Goal: Obtain resource: Download file/media

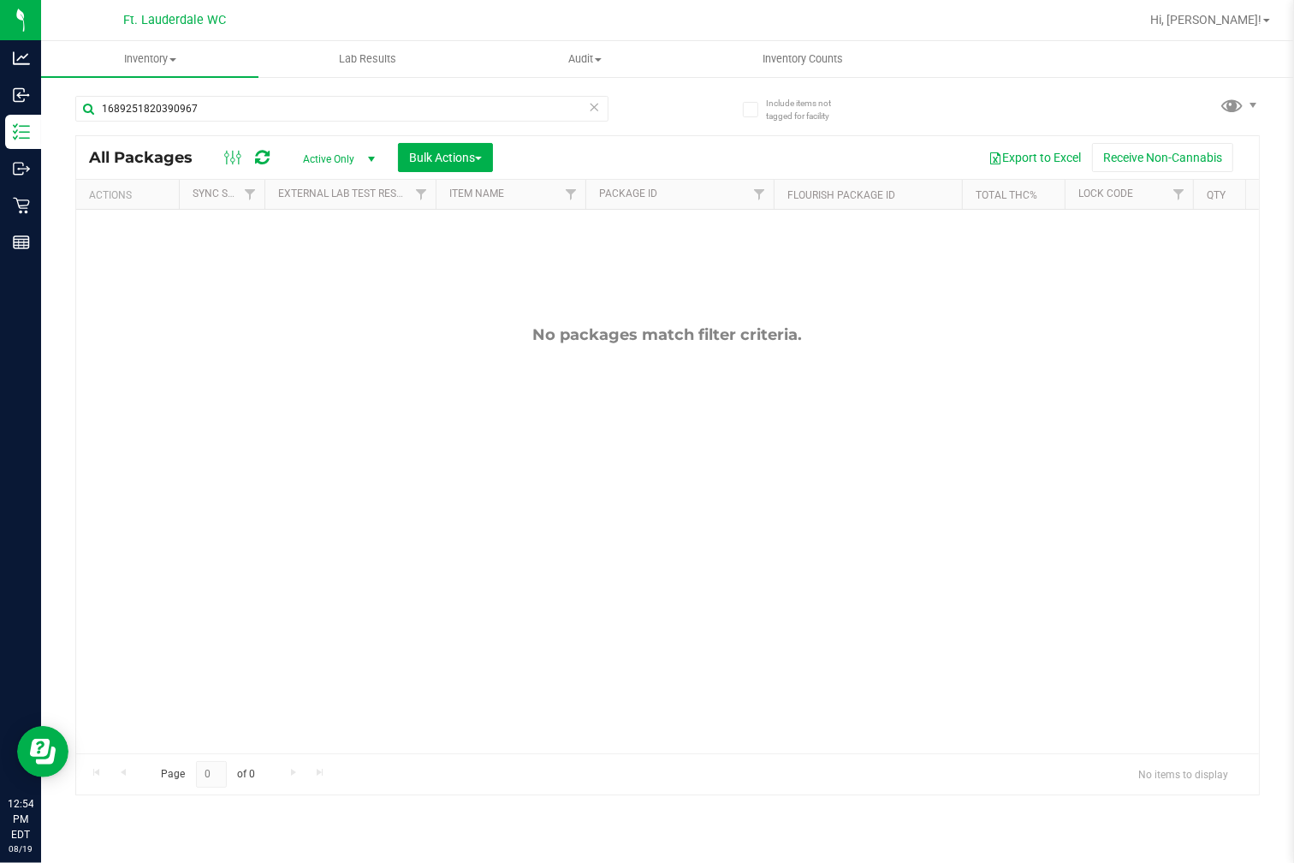
click at [589, 111] on icon at bounding box center [595, 106] width 12 height 21
click at [272, 113] on input "text" at bounding box center [341, 109] width 533 height 26
type input "C"
type input "HGH"
click at [592, 108] on icon at bounding box center [595, 106] width 12 height 21
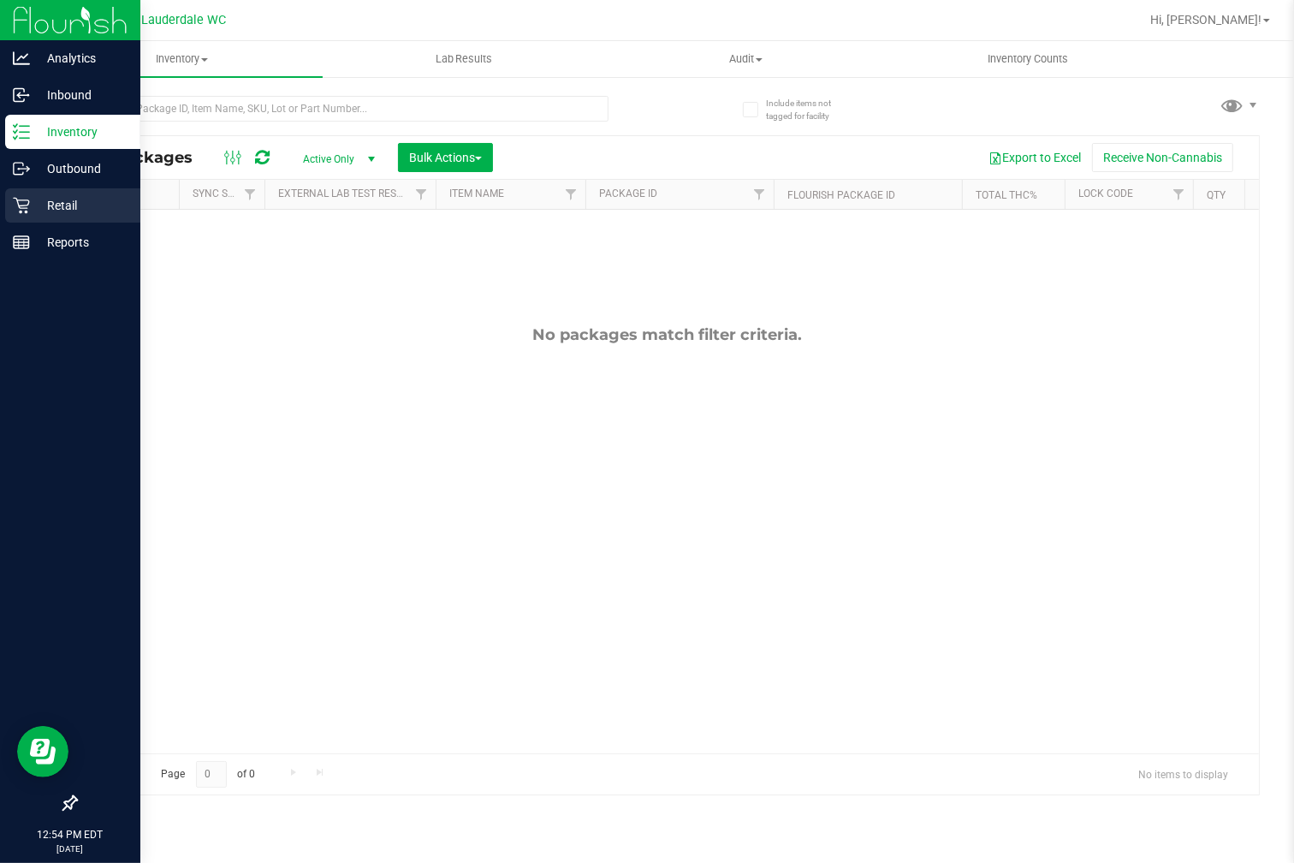
click at [81, 202] on p "Retail" at bounding box center [81, 205] width 103 height 21
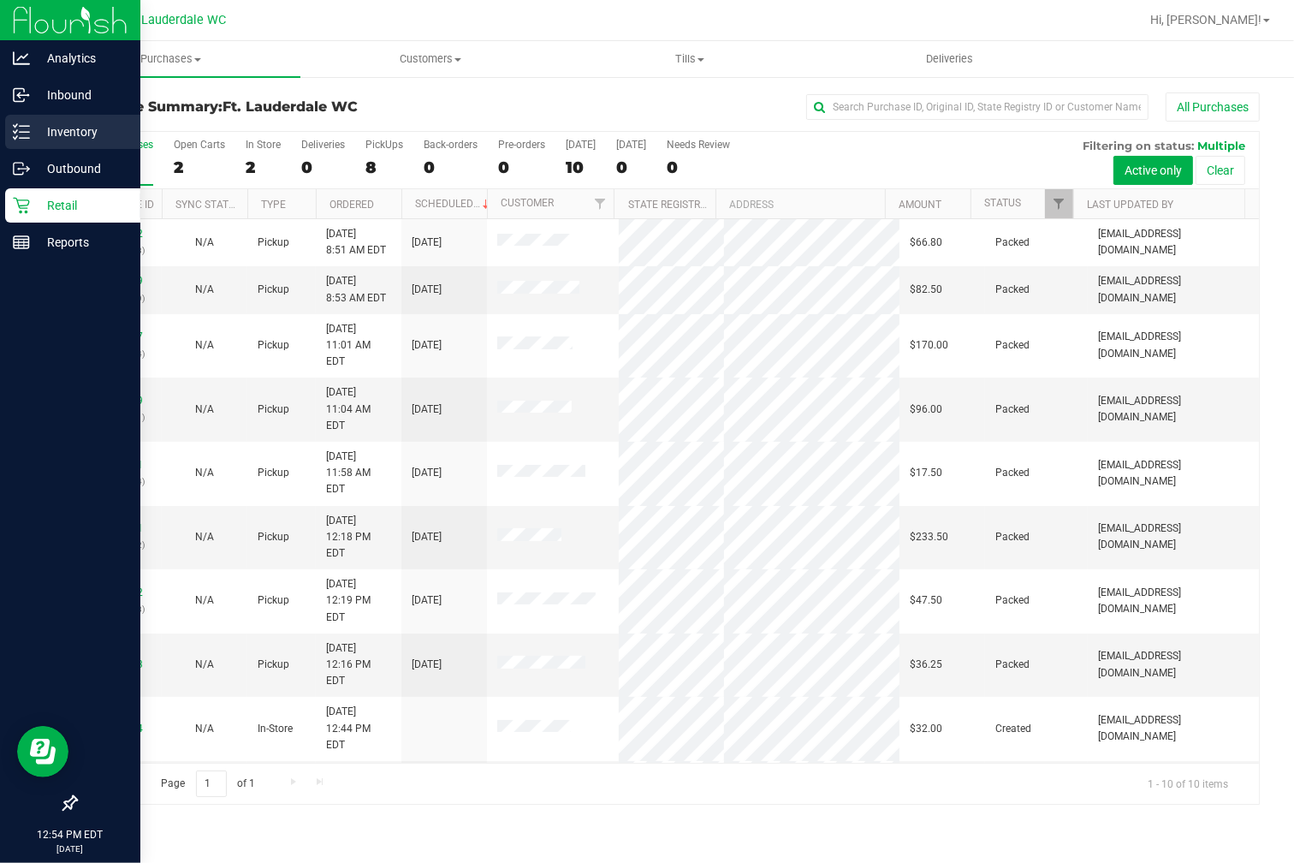
click at [80, 132] on p "Inventory" at bounding box center [81, 132] width 103 height 21
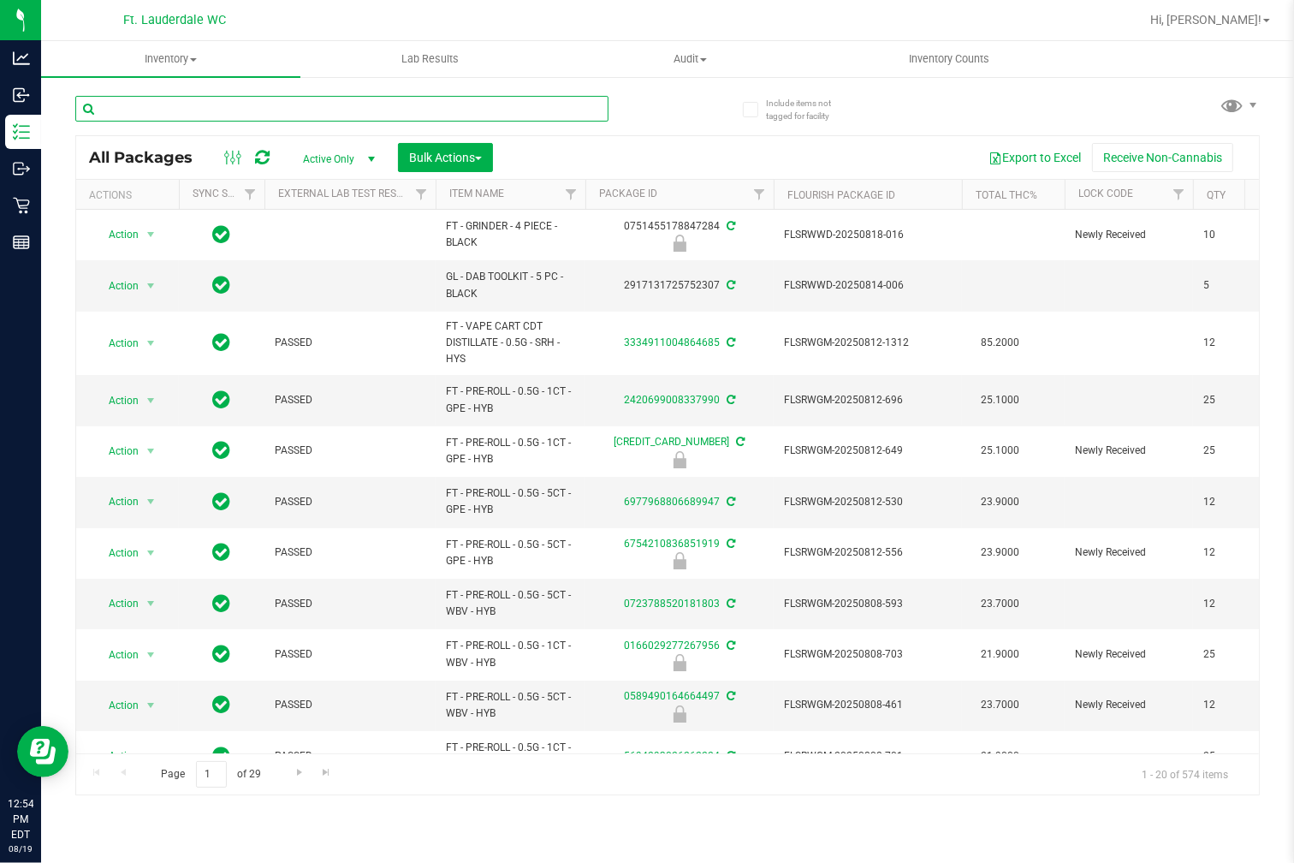
click at [225, 110] on input "text" at bounding box center [341, 109] width 533 height 26
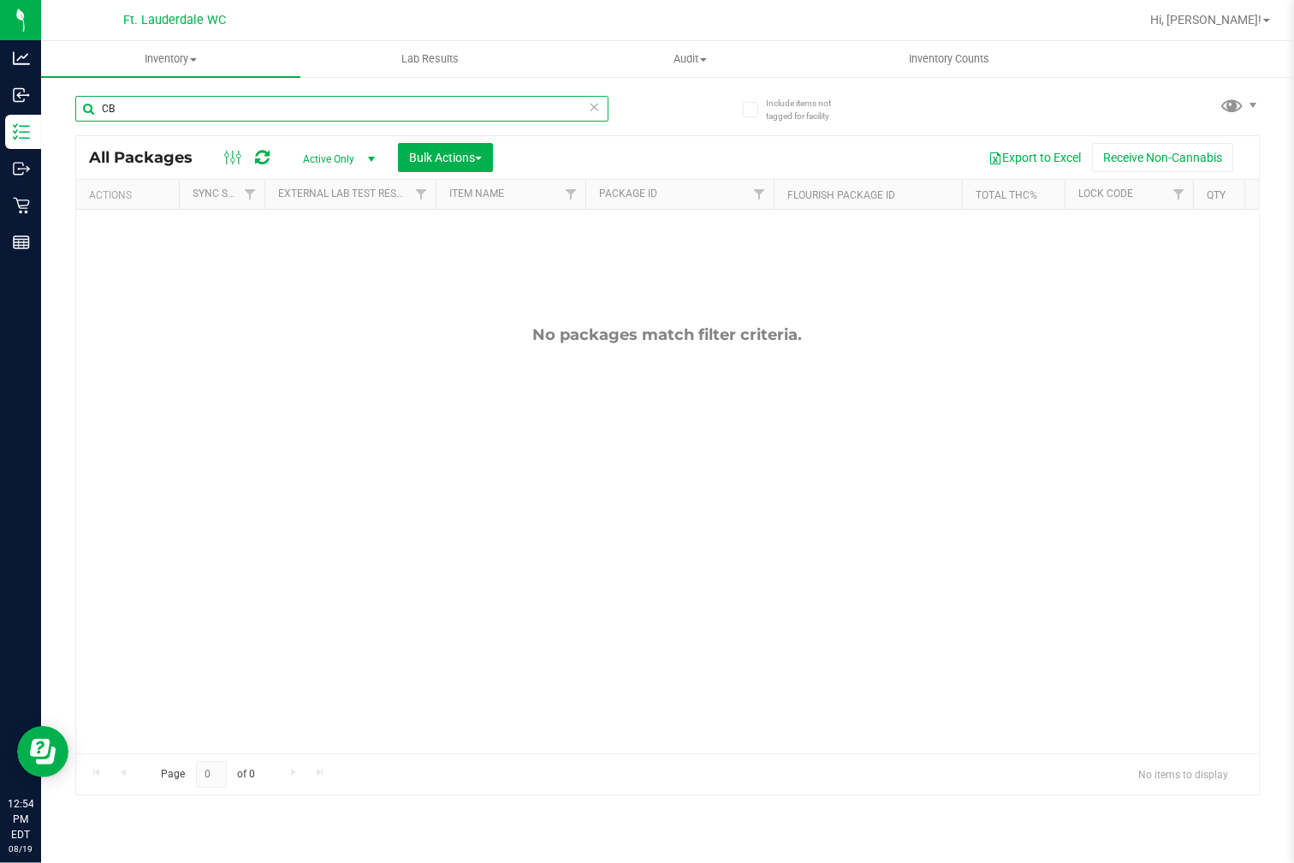
type input "C"
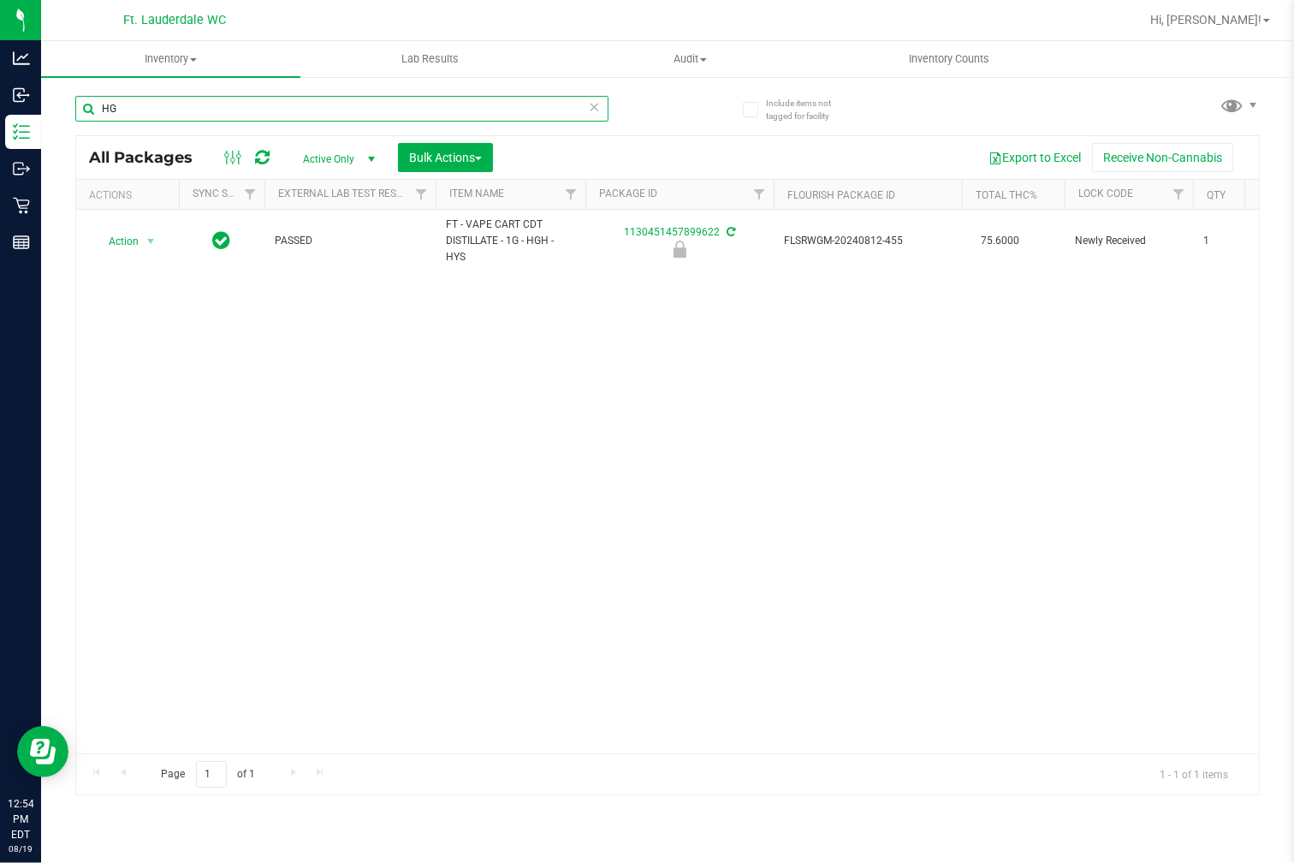
type input "H"
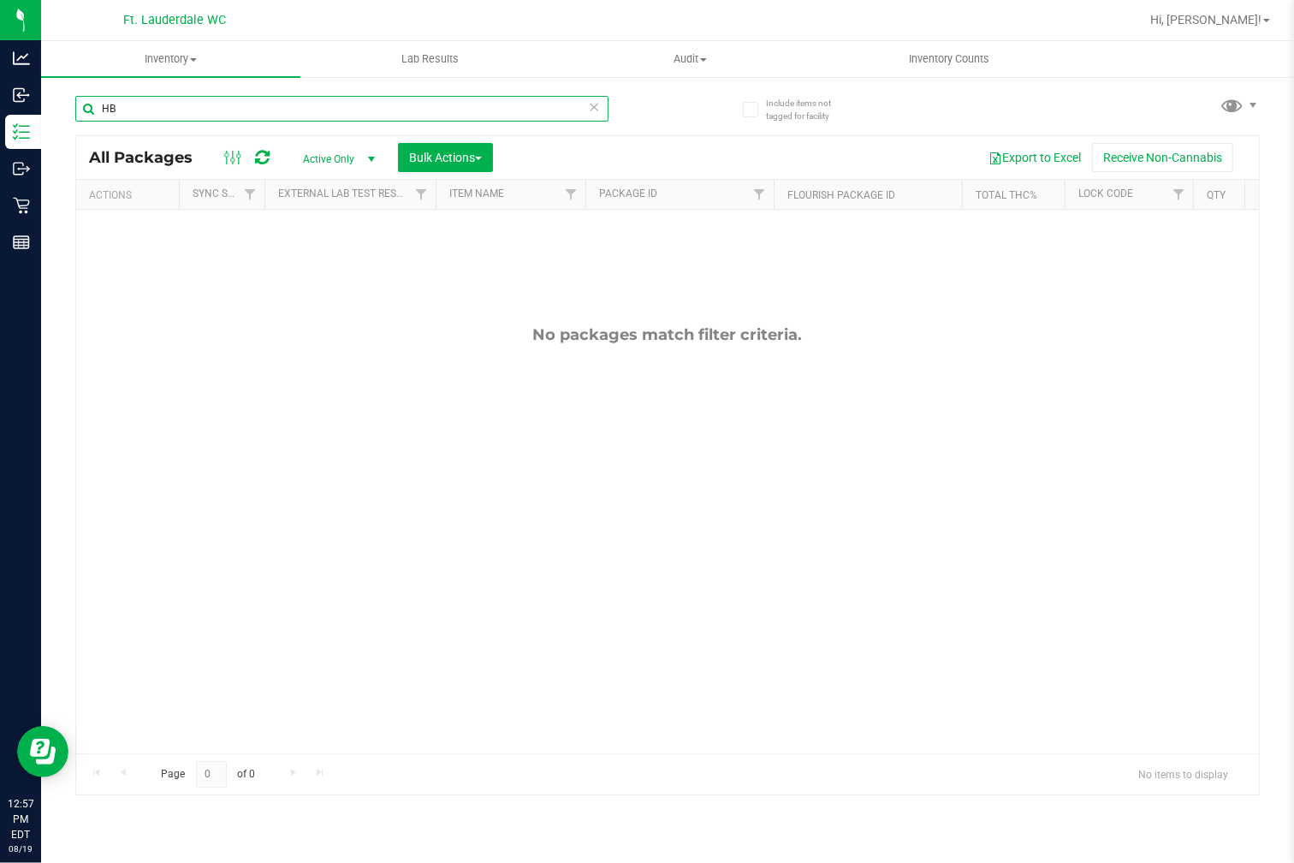
type input "H"
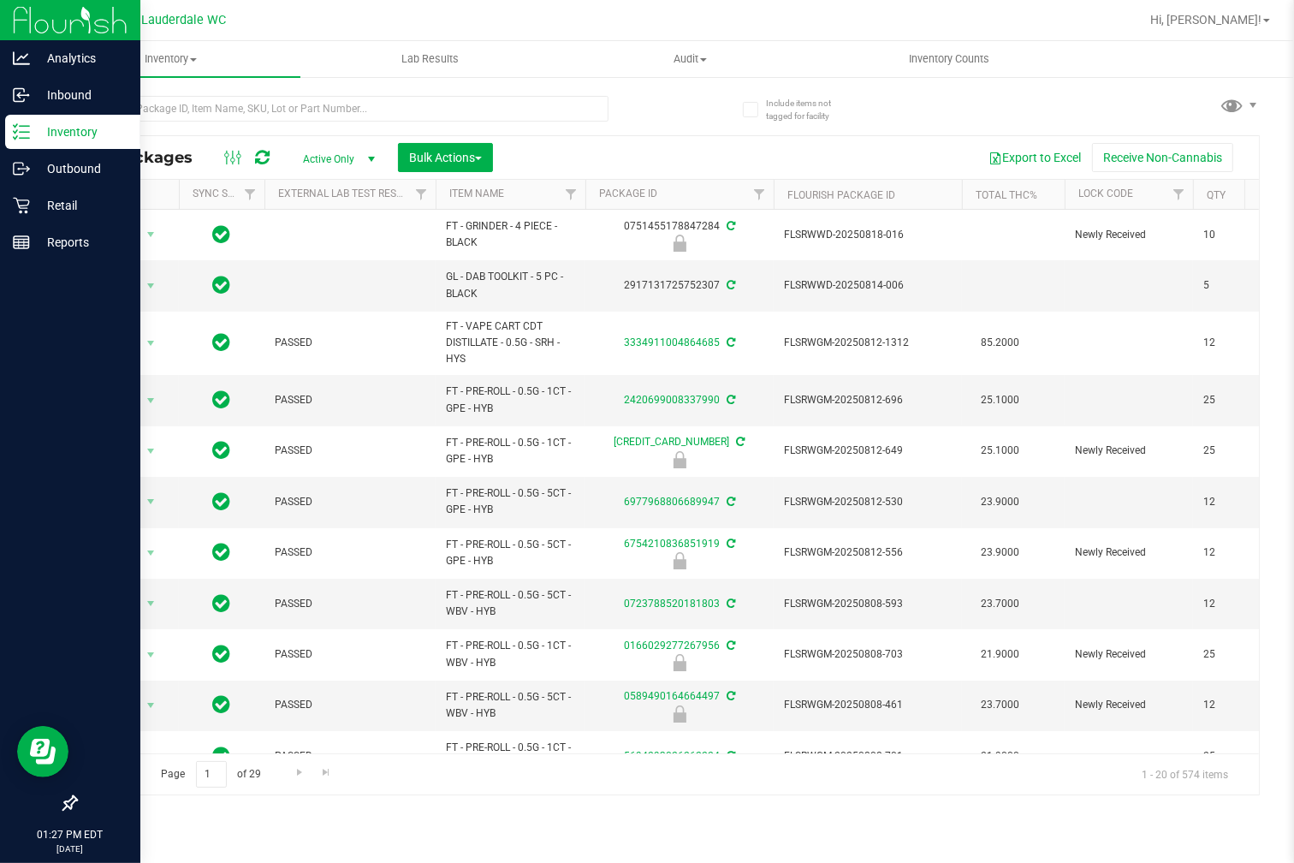
click at [37, 131] on p "Inventory" at bounding box center [81, 132] width 103 height 21
click at [72, 96] on p "Inbound" at bounding box center [81, 95] width 103 height 21
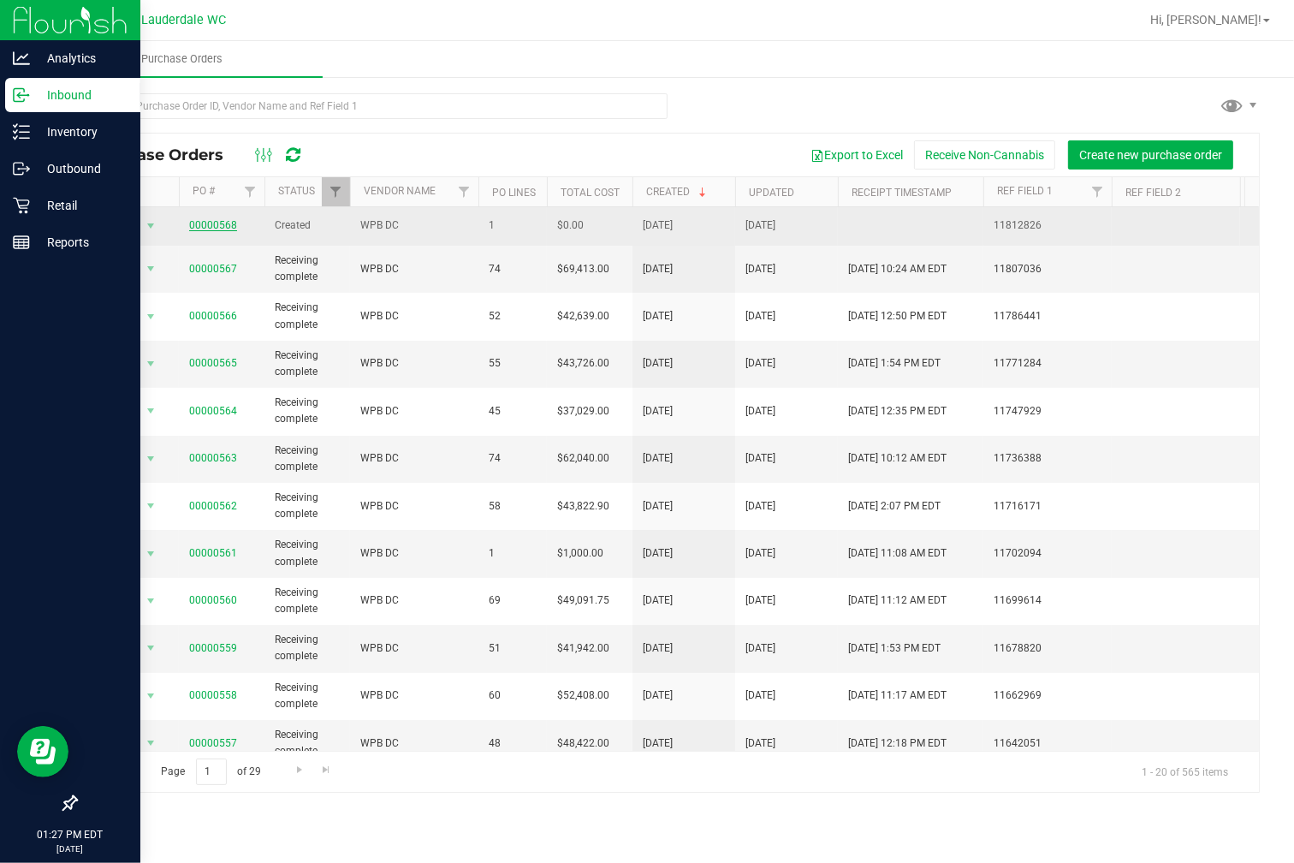
click at [194, 226] on link "00000568" at bounding box center [213, 225] width 48 height 12
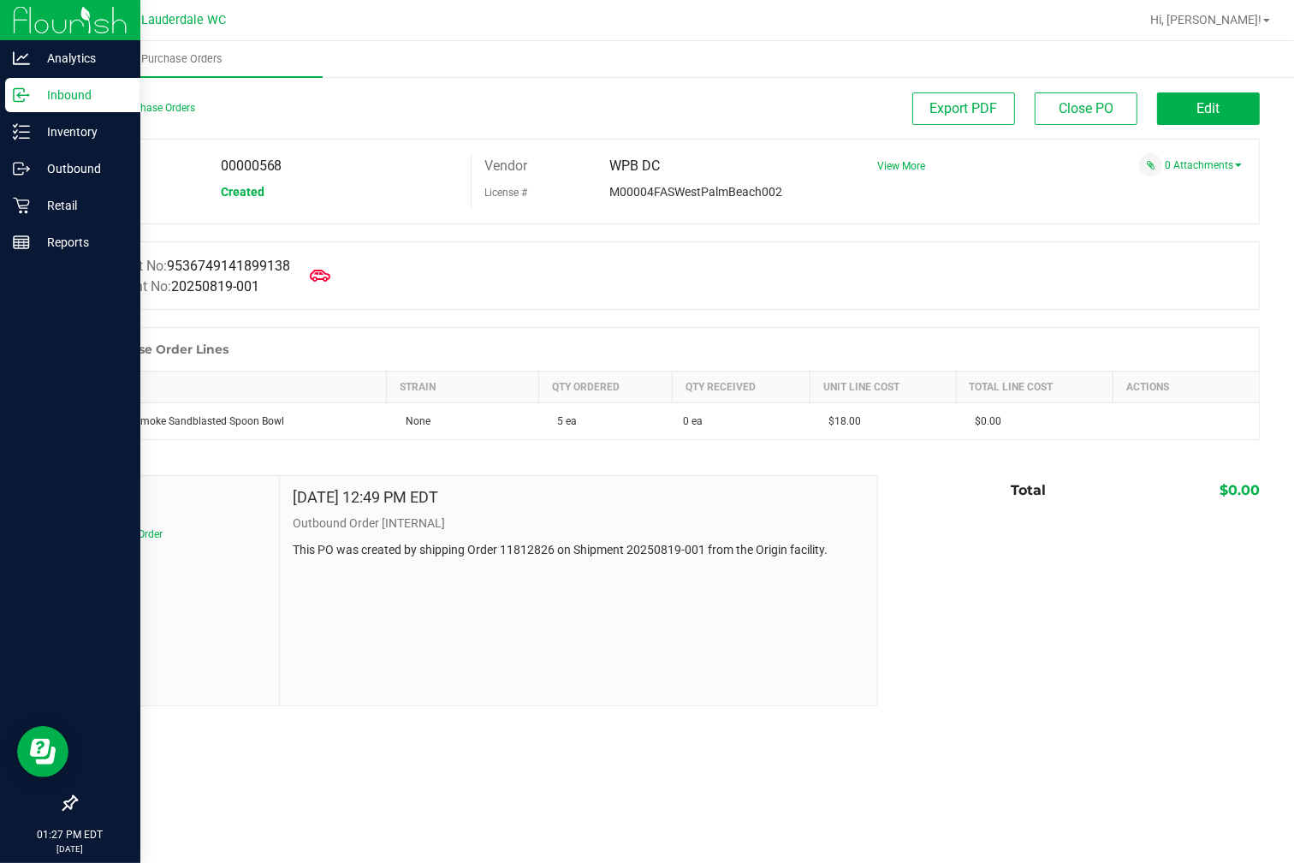
click at [597, 279] on div "Manifest No: 9536749141899138 Shipment No: 20250819-001" at bounding box center [667, 275] width 1184 height 68
click at [599, 279] on div "Manifest No: 9536749141899138 Shipment No: 20250819-001" at bounding box center [667, 275] width 1184 height 68
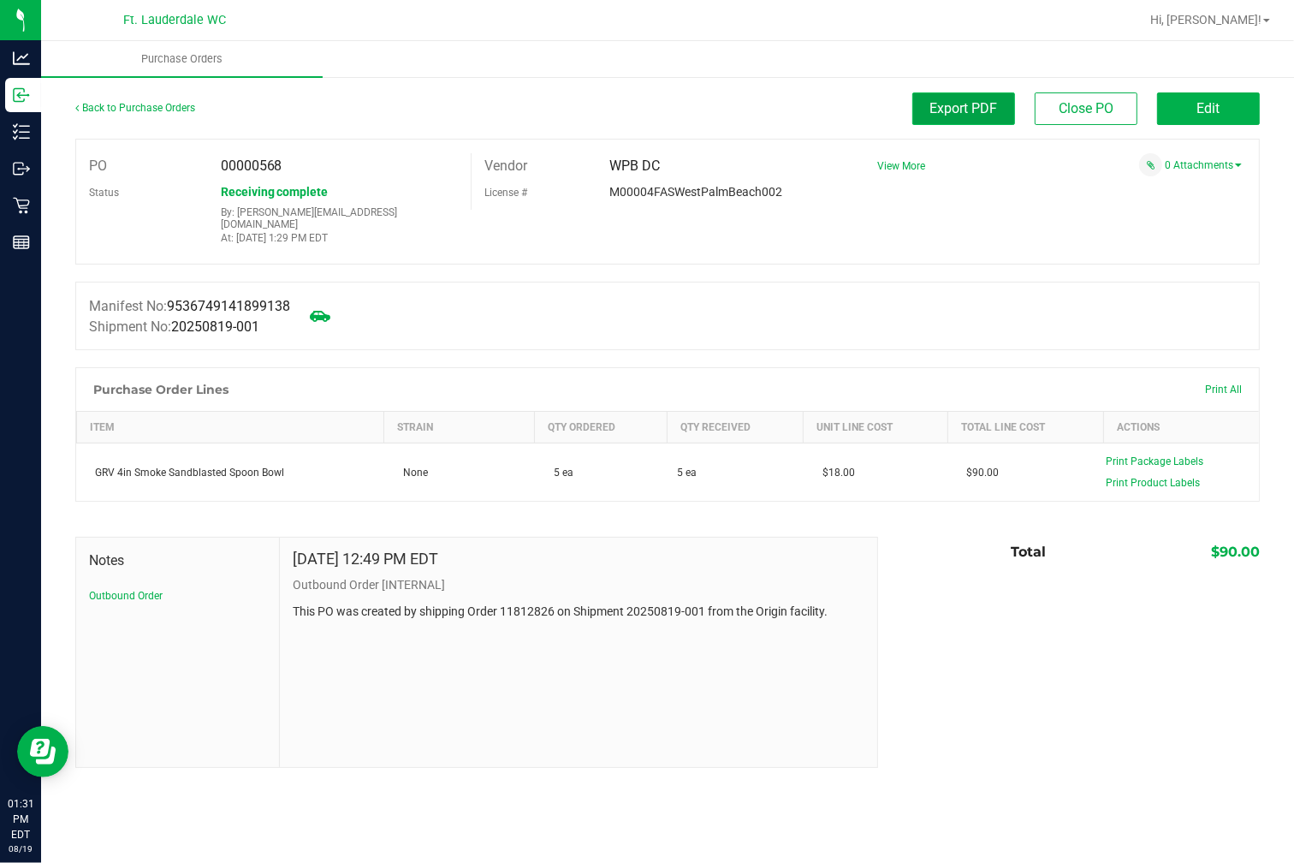
click at [960, 101] on span "Export PDF" at bounding box center [964, 108] width 68 height 16
click at [449, 140] on div "PO 00000568 Status Receiving complete By: [PERSON_NAME][EMAIL_ADDRESS][DOMAIN_N…" at bounding box center [667, 202] width 1184 height 126
click at [160, 103] on link "Back to Purchase Orders" at bounding box center [135, 108] width 120 height 12
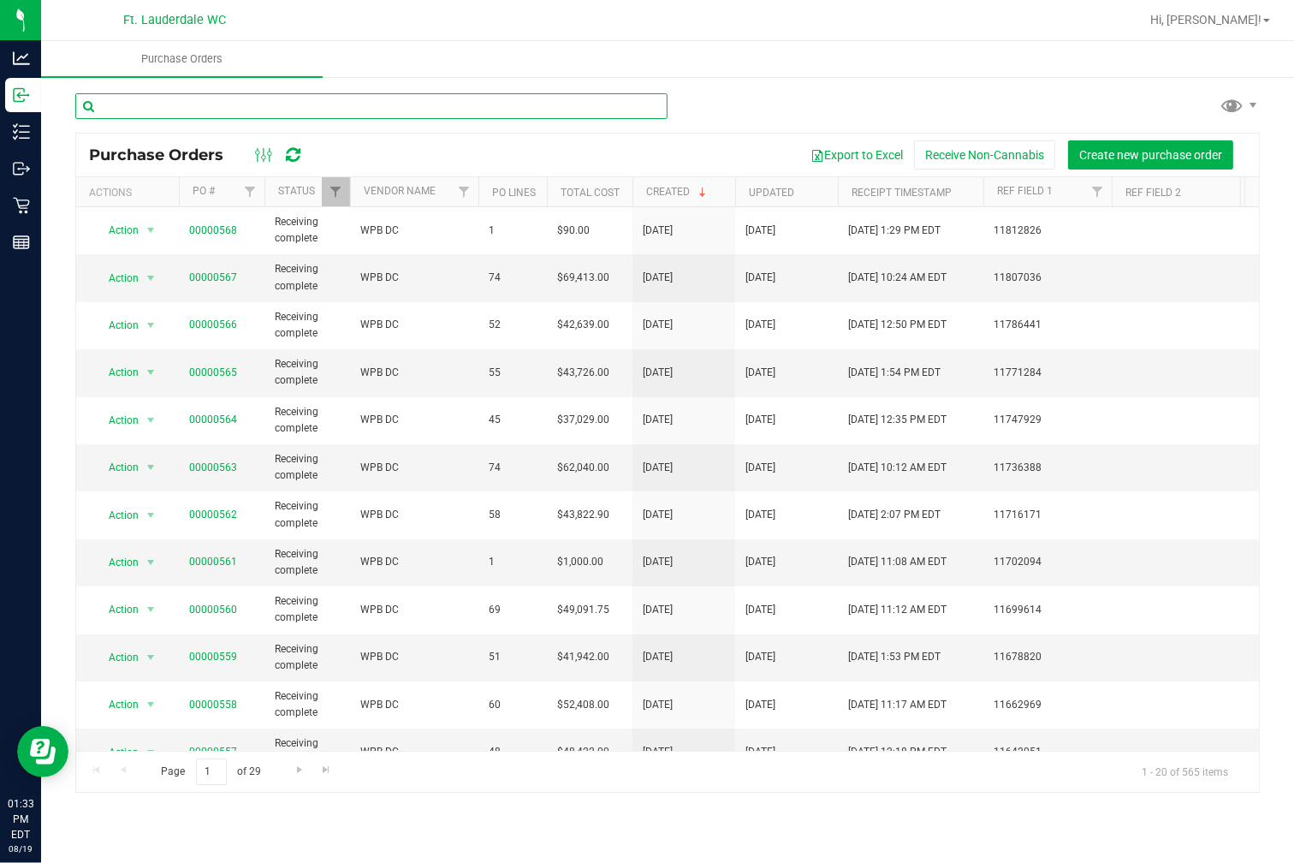
click at [342, 113] on input "text" at bounding box center [371, 106] width 592 height 26
click at [329, 140] on div "Export to Excel Receive Non-Cannabis Create new purchase order" at bounding box center [782, 154] width 927 height 29
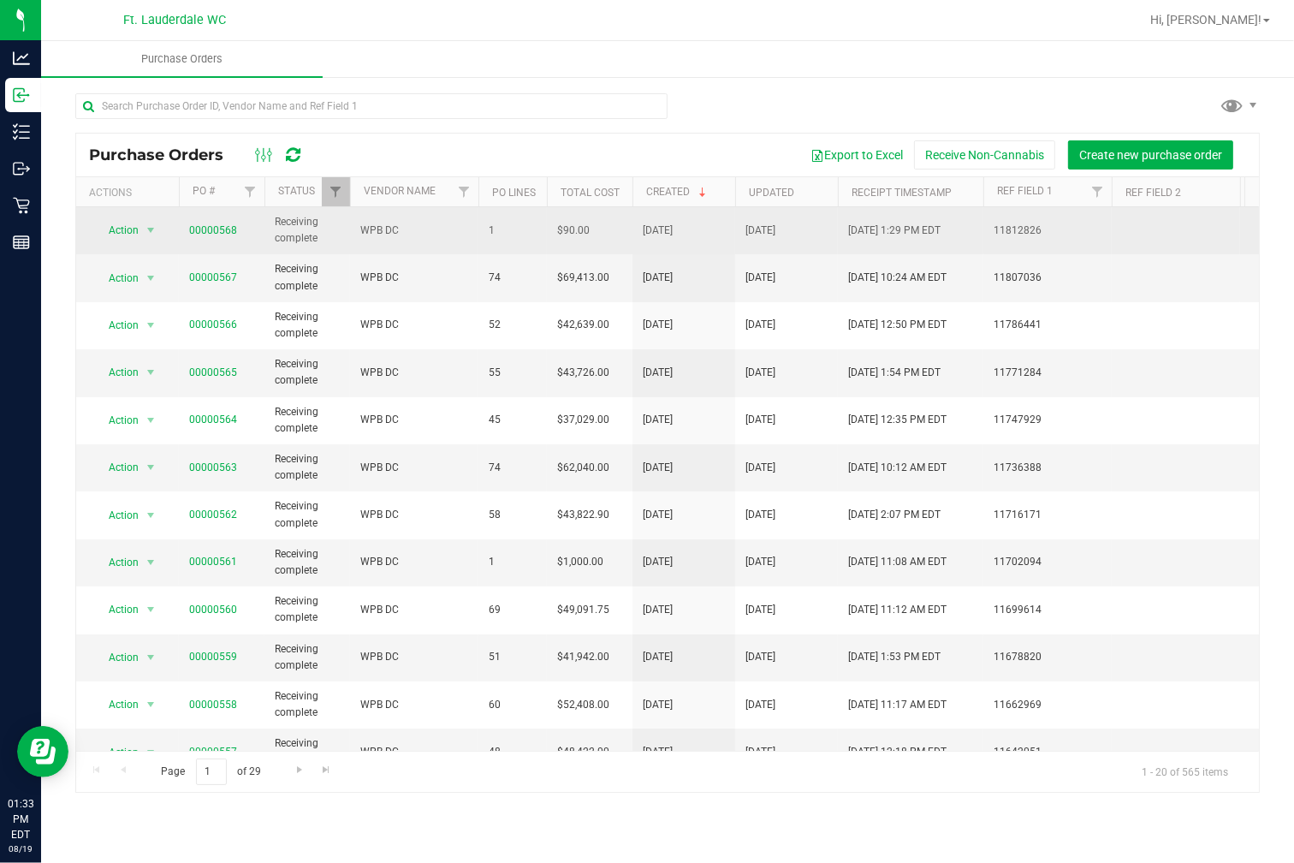
click at [205, 242] on td "00000568" at bounding box center [222, 230] width 86 height 47
click at [216, 226] on link "00000568" at bounding box center [213, 230] width 48 height 12
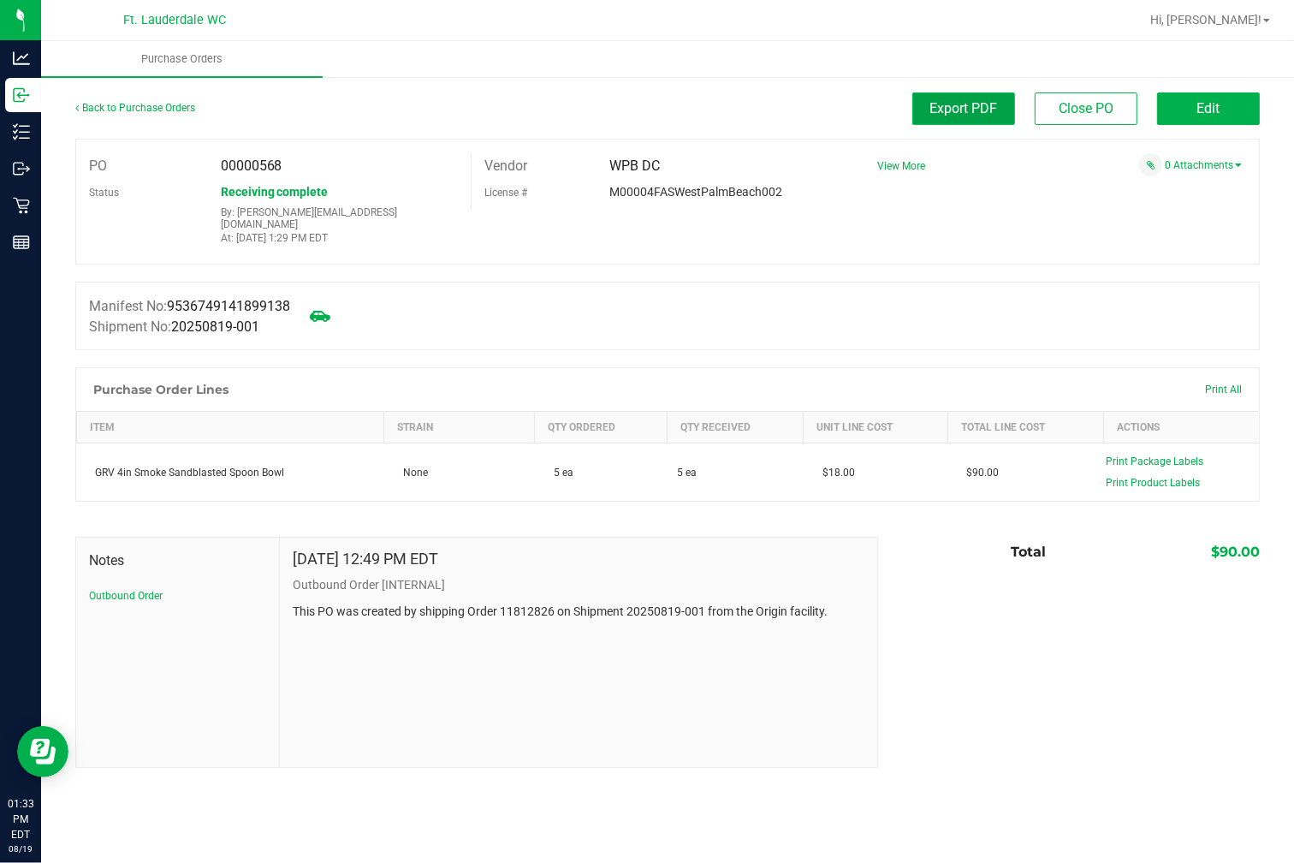
click at [986, 117] on button "Export PDF" at bounding box center [963, 108] width 103 height 33
click at [545, 294] on div "Manifest No: 9536749141899138 Shipment No: 20250819-001" at bounding box center [667, 316] width 1184 height 68
click at [1151, 195] on div "PO 00000568 Status Receiving complete By: [PERSON_NAME][EMAIL_ADDRESS][DOMAIN_N…" at bounding box center [667, 202] width 1184 height 126
click at [911, 169] on span "View More" at bounding box center [901, 166] width 48 height 12
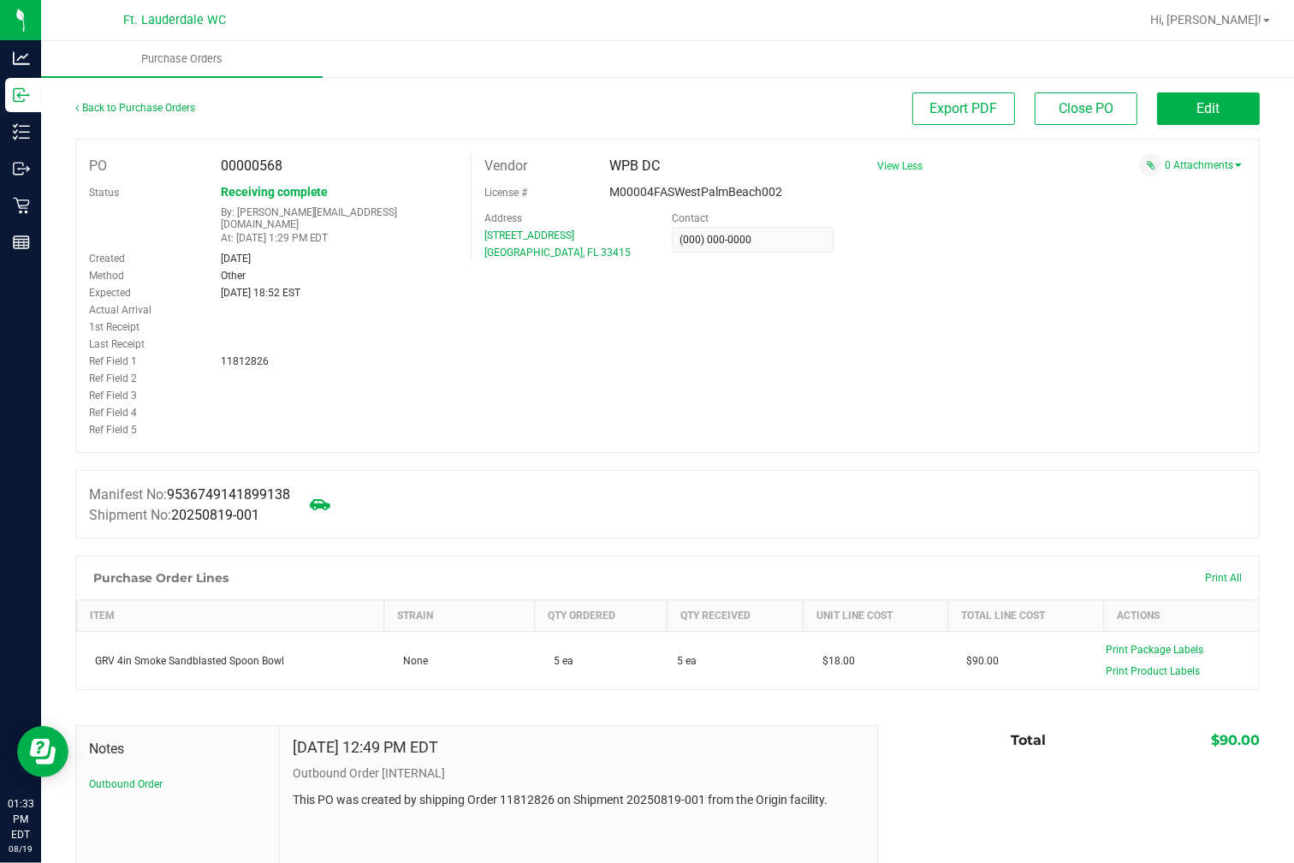
click at [905, 165] on span "View Less" at bounding box center [899, 166] width 45 height 12
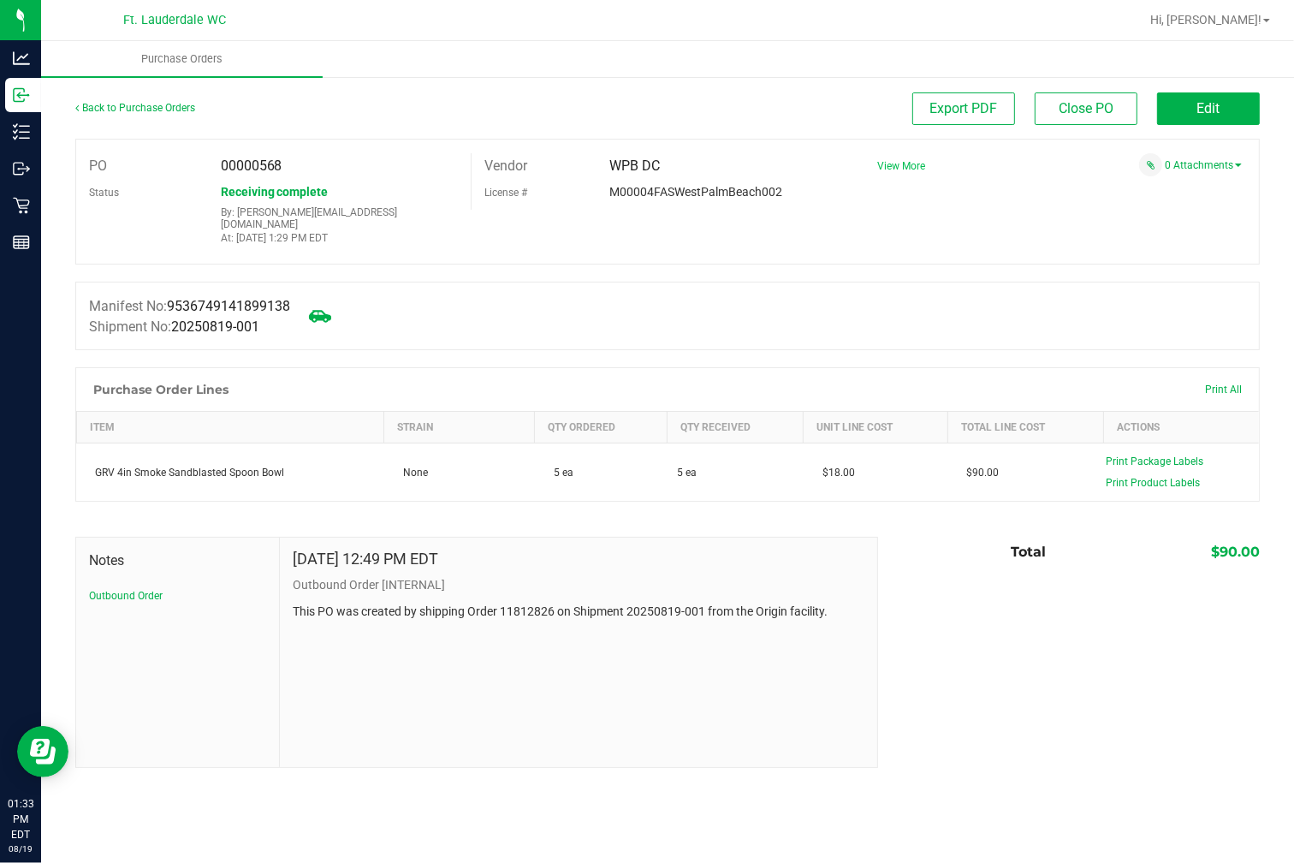
click at [326, 305] on icon at bounding box center [320, 316] width 22 height 22
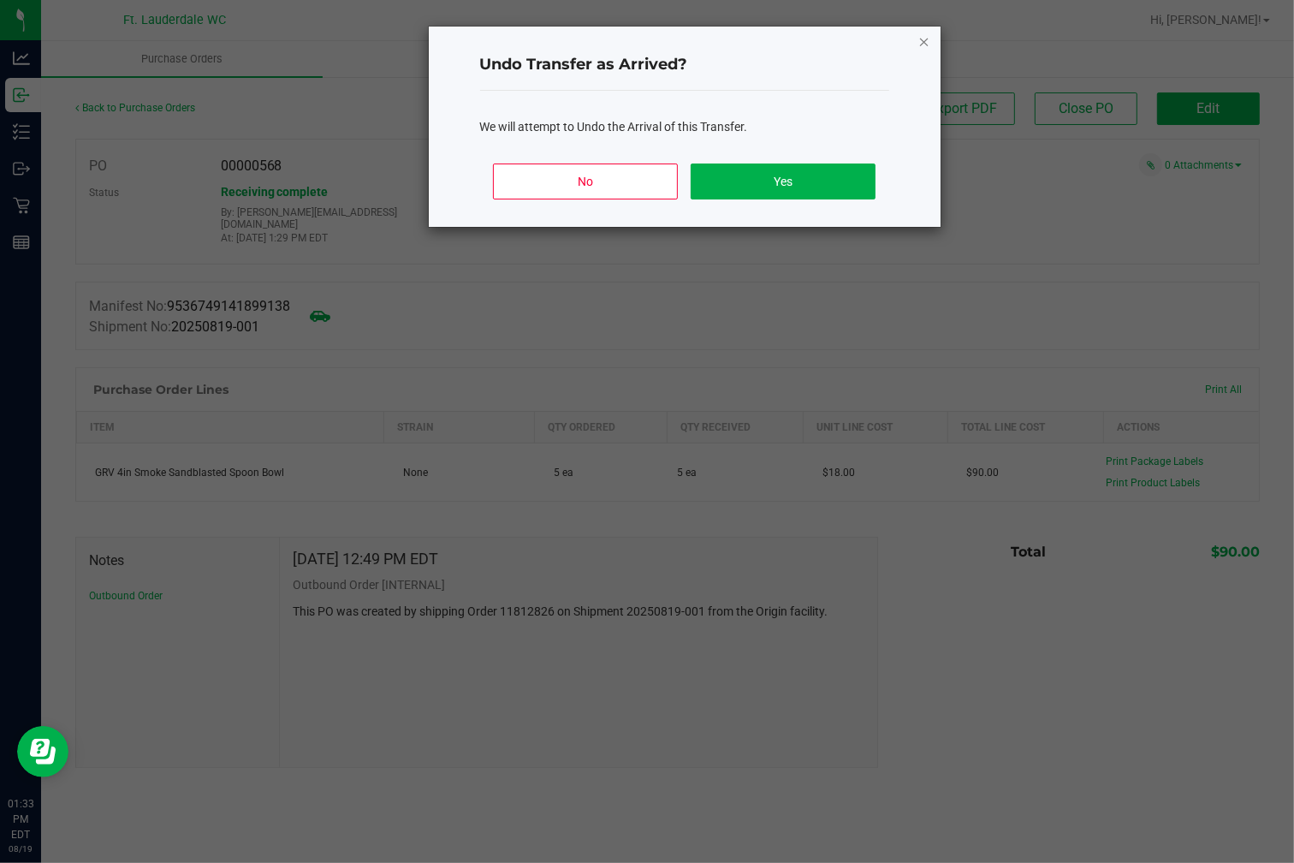
click at [920, 36] on icon "Close" at bounding box center [924, 41] width 12 height 21
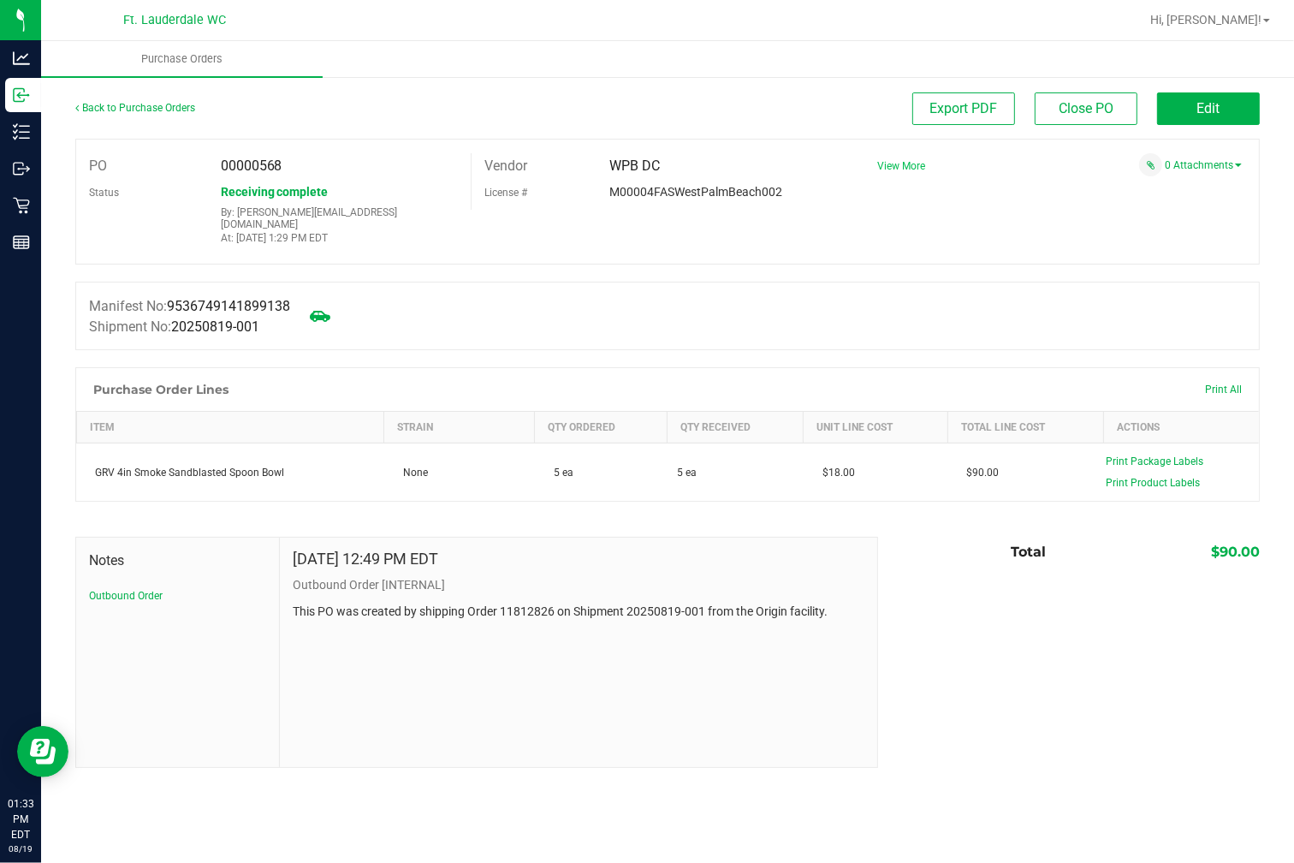
click at [847, 246] on div "PO 00000568 Status Receiving complete By: [PERSON_NAME][EMAIL_ADDRESS][DOMAIN_N…" at bounding box center [667, 202] width 1184 height 126
click at [139, 614] on div "Notes Outbound Order" at bounding box center [178, 651] width 204 height 229
click at [663, 264] on div at bounding box center [667, 272] width 1184 height 17
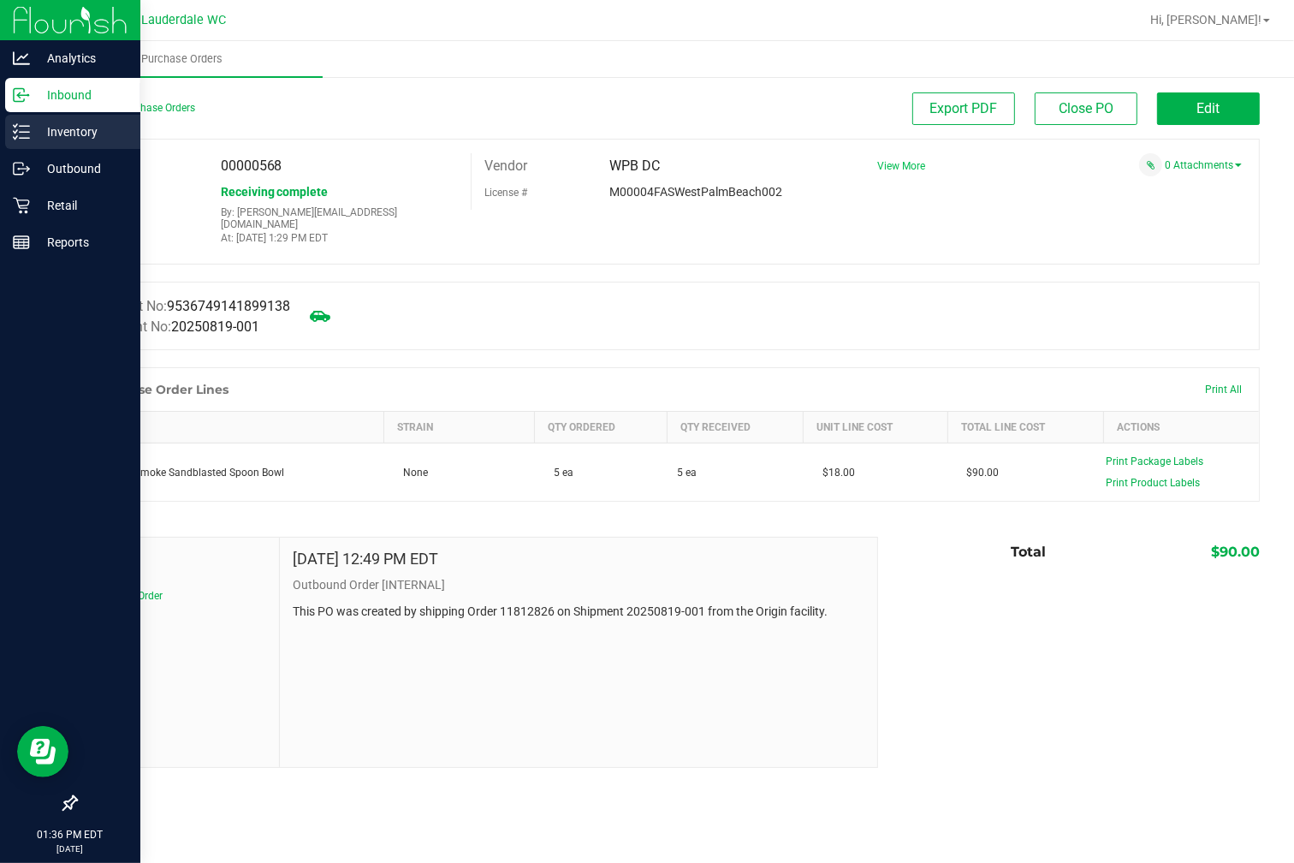
click at [63, 133] on p "Inventory" at bounding box center [81, 132] width 103 height 21
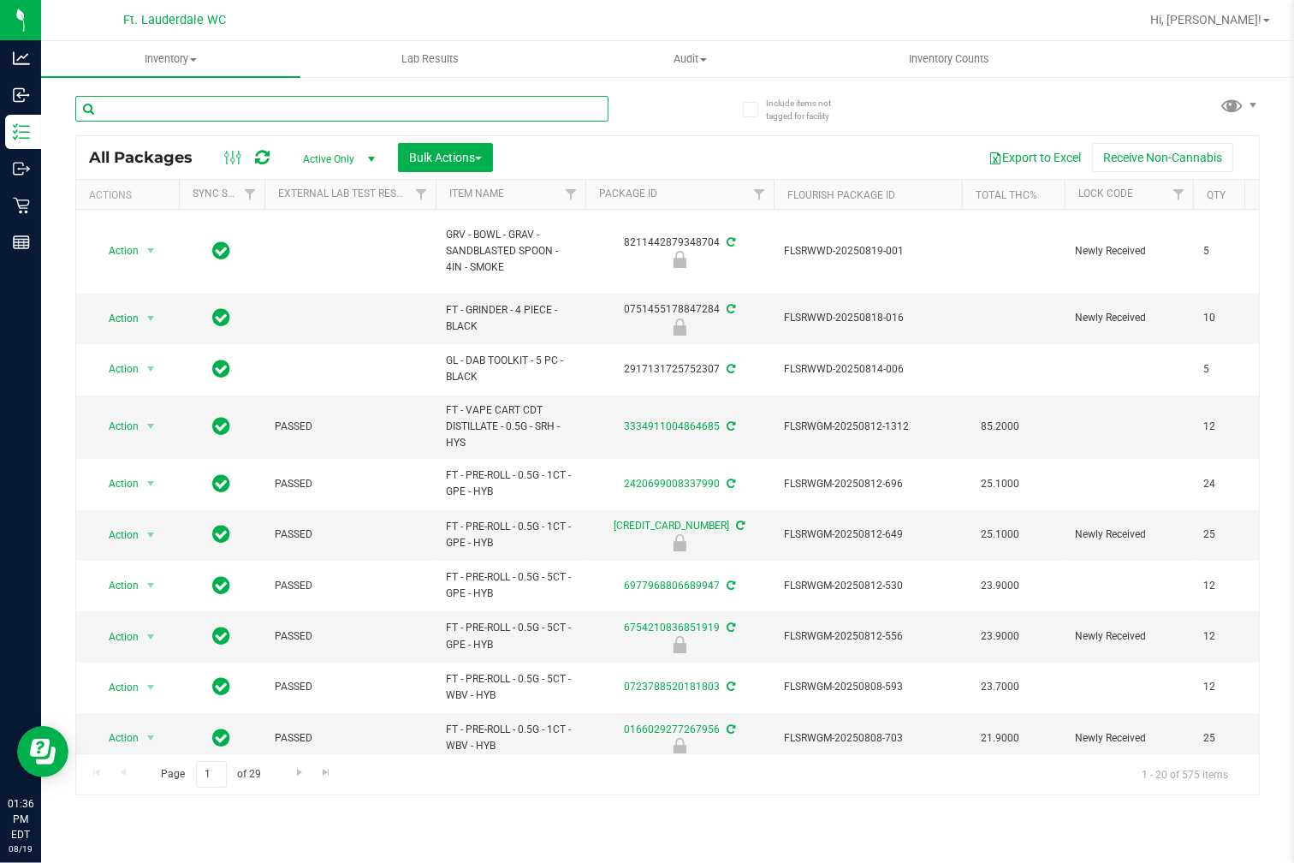
click at [227, 107] on input "text" at bounding box center [341, 109] width 533 height 26
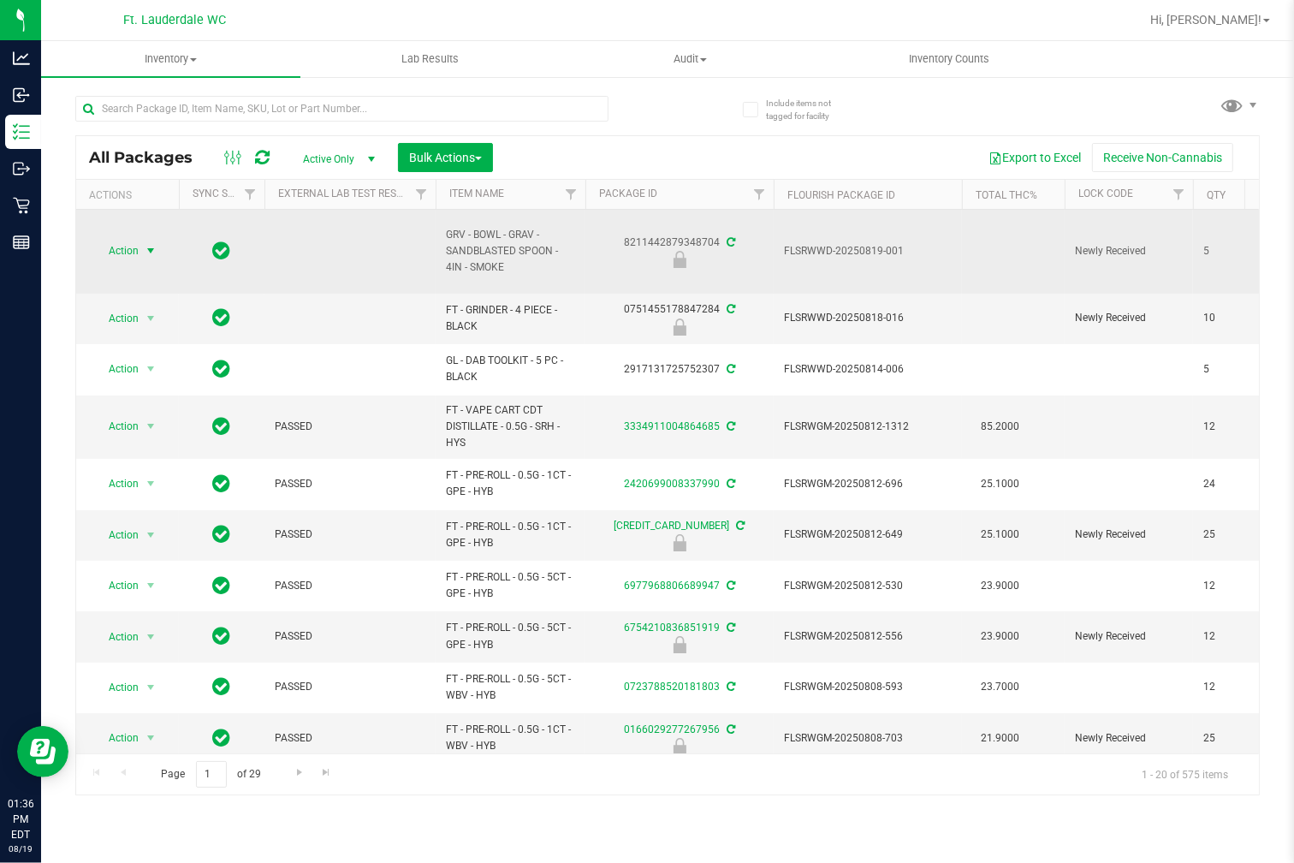
click at [114, 252] on span "Action" at bounding box center [116, 251] width 46 height 24
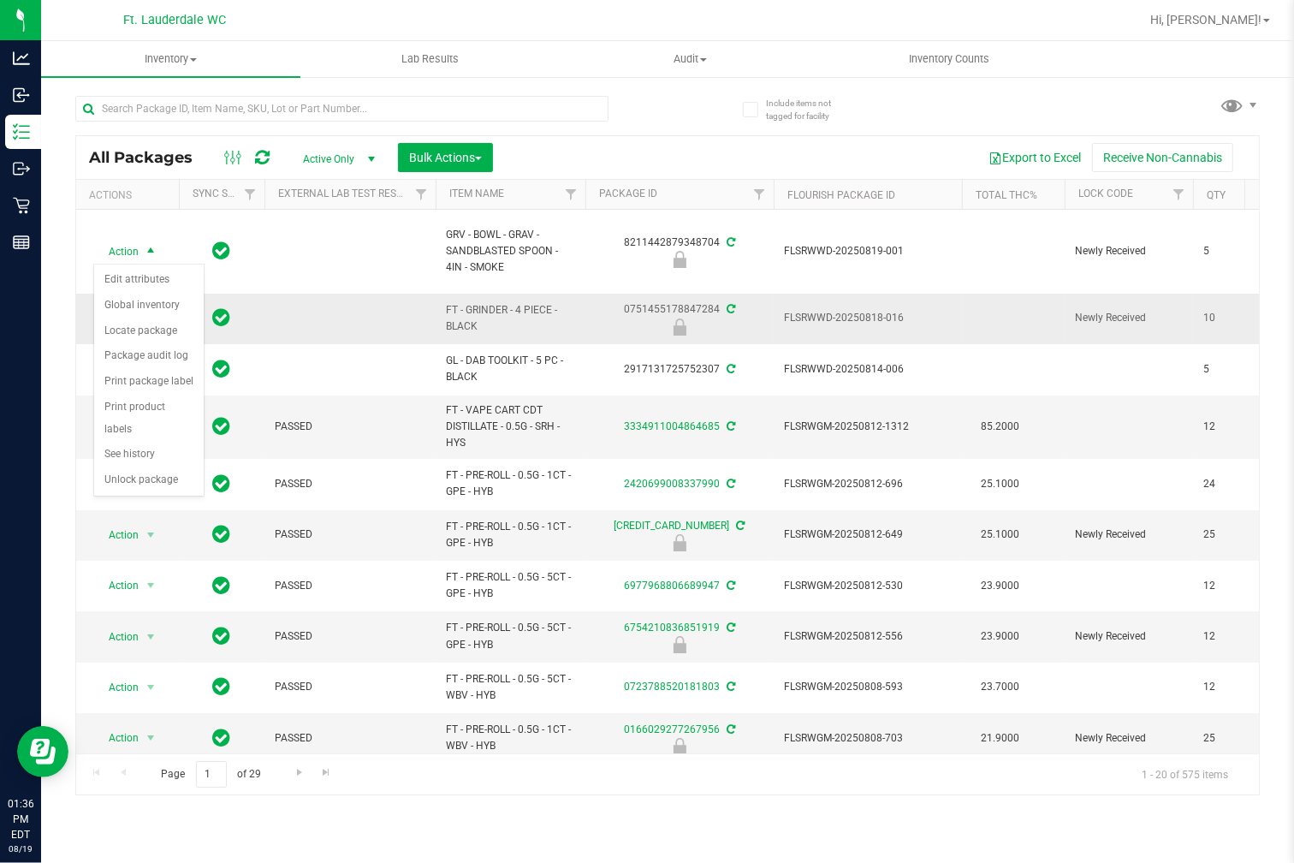
click at [377, 303] on td at bounding box center [349, 319] width 171 height 50
click at [606, 151] on div "Export to Excel Receive Non-Cannabis" at bounding box center [876, 157] width 740 height 29
click at [646, 110] on div at bounding box center [371, 107] width 592 height 55
